Goal: Task Accomplishment & Management: Complete application form

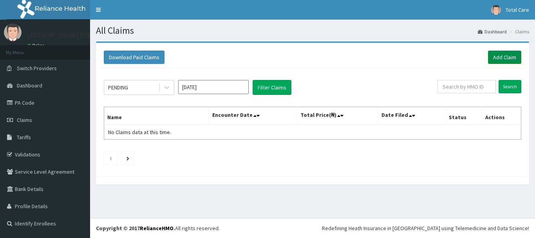
click at [492, 52] on link "Add Claim" at bounding box center [504, 56] width 33 height 13
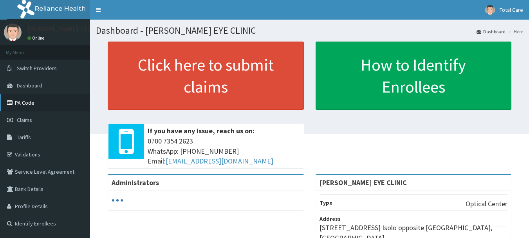
click at [32, 103] on link "PA Code" at bounding box center [45, 102] width 90 height 17
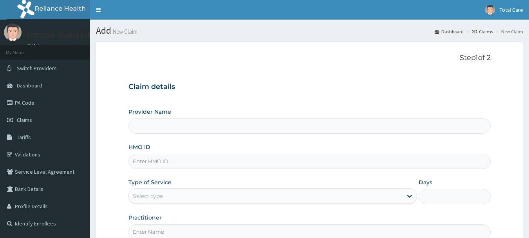
click at [276, 163] on input "HMO ID" at bounding box center [309, 160] width 362 height 15
type input "[PERSON_NAME] EYE CLINIC"
paste input "PRN/10139/A"
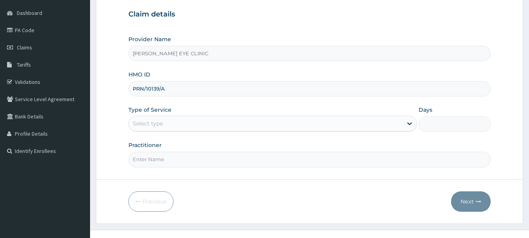
scroll to position [78, 0]
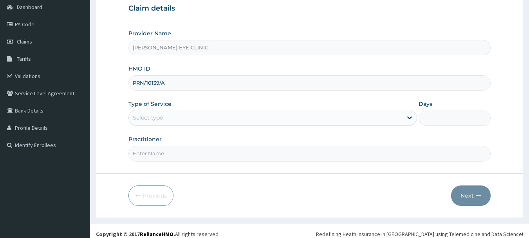
type input "PRN/10139/A"
click at [273, 123] on div "Select type" at bounding box center [266, 117] width 274 height 13
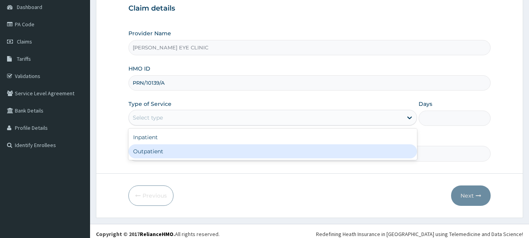
click at [270, 150] on div "Outpatient" at bounding box center [272, 151] width 289 height 14
type input "1"
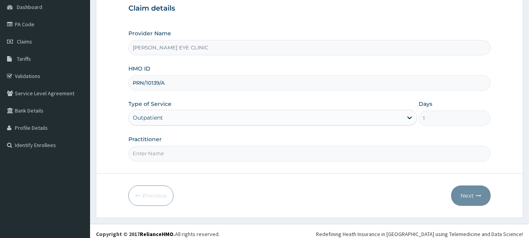
click at [270, 154] on input "Practitioner" at bounding box center [309, 153] width 362 height 15
type input "DR PAVIK"
click at [463, 193] on button "Next" at bounding box center [471, 195] width 40 height 20
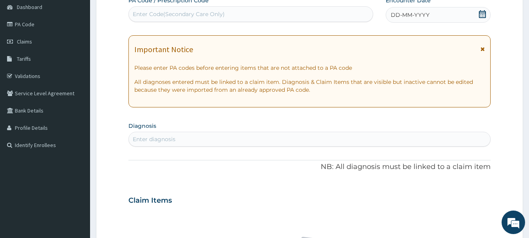
click at [228, 20] on div "Enter Code(Secondary Care Only)" at bounding box center [251, 14] width 244 height 13
paste input "PA/DF8212"
type input "PA/DF8212"
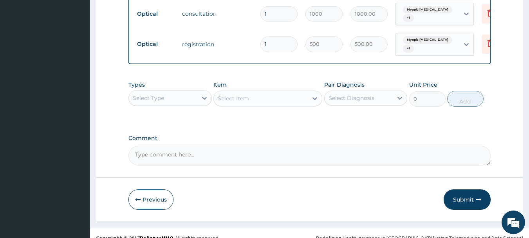
scroll to position [475, 0]
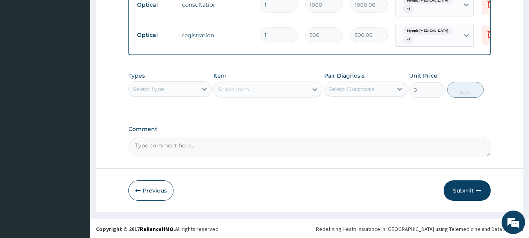
click at [467, 187] on button "Submit" at bounding box center [467, 190] width 47 height 20
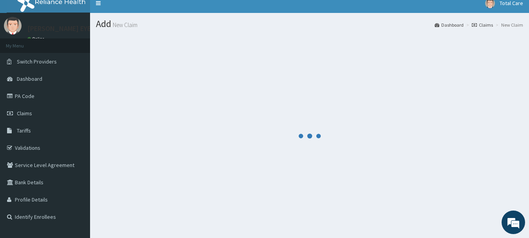
scroll to position [0, 0]
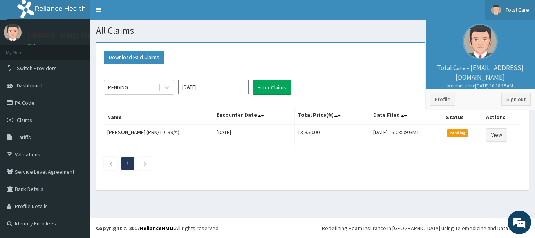
click at [501, 94] on li "Profile Sign out" at bounding box center [480, 98] width 109 height 21
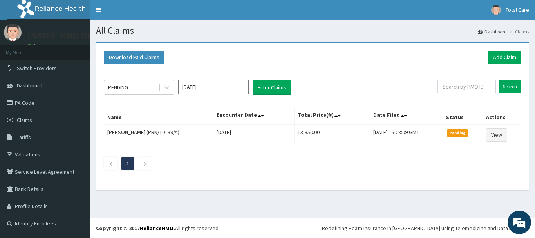
drag, startPoint x: 30, startPoint y: 102, endPoint x: 197, endPoint y: 5, distance: 192.8
click at [30, 101] on link "PA Code" at bounding box center [45, 102] width 90 height 17
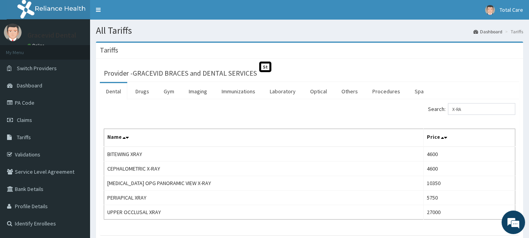
type input "X-RA"
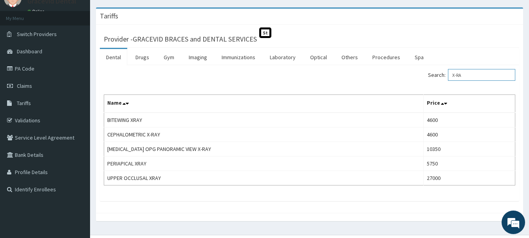
scroll to position [51, 0]
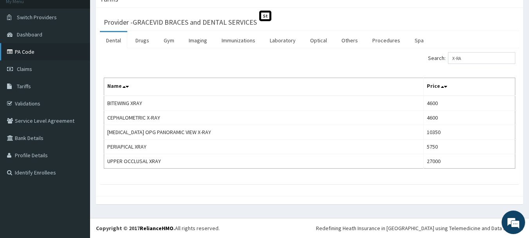
click at [52, 47] on link "PA Code" at bounding box center [45, 51] width 90 height 17
